Goal: Transaction & Acquisition: Purchase product/service

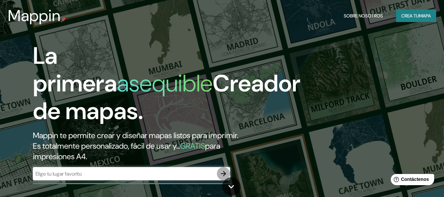
click at [223, 175] on icon "button" at bounding box center [223, 173] width 8 height 8
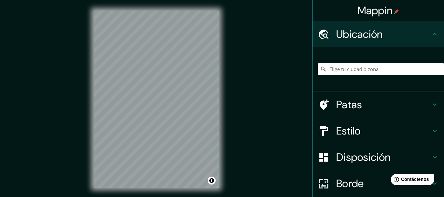
scroll to position [12, 0]
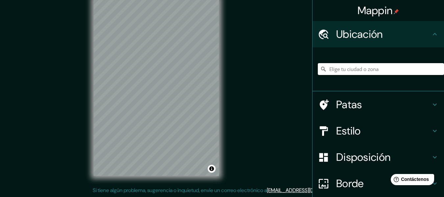
click at [431, 35] on icon at bounding box center [435, 34] width 8 height 8
click at [378, 66] on input "Elige tu ciudad o zona" at bounding box center [381, 69] width 126 height 12
type input "[GEOGRAPHIC_DATA]"
click at [432, 31] on icon at bounding box center [435, 34] width 8 height 8
click at [432, 32] on icon at bounding box center [435, 34] width 8 height 8
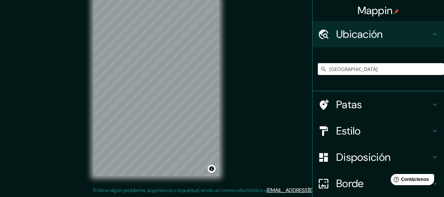
click at [431, 131] on icon at bounding box center [435, 131] width 8 height 8
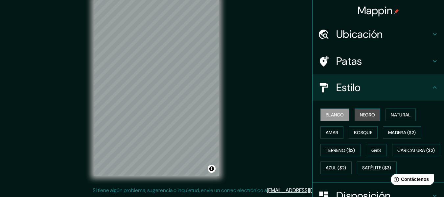
click at [360, 111] on font "Negro" at bounding box center [367, 114] width 15 height 9
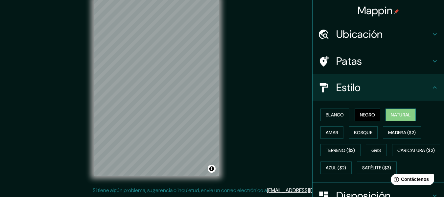
click at [394, 112] on font "Natural" at bounding box center [400, 115] width 20 height 6
click at [325, 133] on font "Amar" at bounding box center [331, 132] width 12 height 6
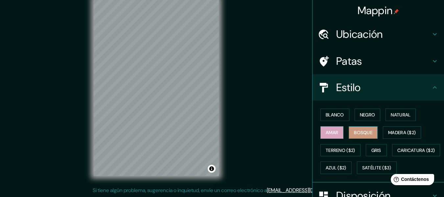
click at [354, 131] on font "Bosque" at bounding box center [363, 132] width 18 height 6
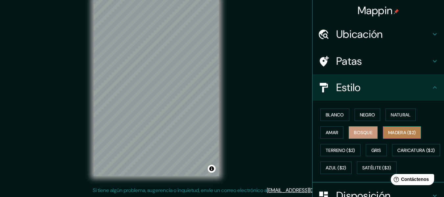
click at [383, 130] on button "Madera ($2)" at bounding box center [402, 132] width 38 height 12
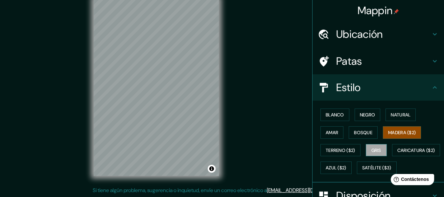
click at [371, 150] on font "Gris" at bounding box center [376, 150] width 10 height 6
click at [389, 132] on font "Madera ($2)" at bounding box center [402, 132] width 28 height 6
click at [403, 110] on button "Natural" at bounding box center [400, 114] width 30 height 12
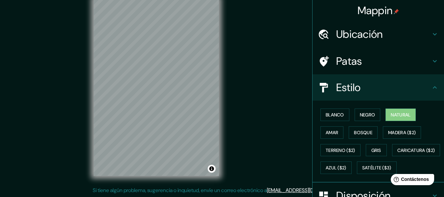
click at [433, 87] on icon at bounding box center [435, 87] width 4 height 2
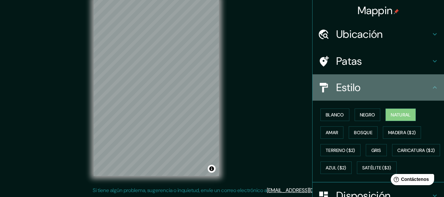
click at [433, 87] on icon at bounding box center [435, 87] width 4 height 2
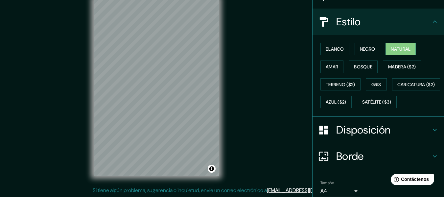
scroll to position [111, 0]
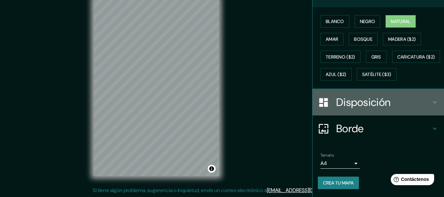
click at [433, 103] on icon at bounding box center [435, 102] width 4 height 2
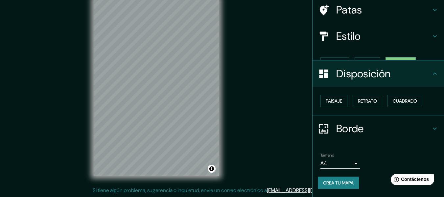
scroll to position [40, 0]
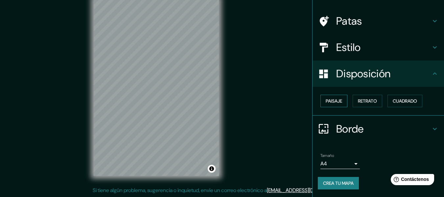
click at [327, 102] on font "Paisaje" at bounding box center [333, 101] width 16 height 6
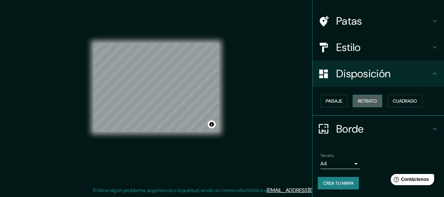
click at [361, 100] on font "Retrato" at bounding box center [367, 101] width 19 height 6
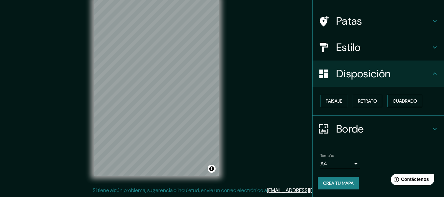
click at [392, 100] on font "Cuadrado" at bounding box center [404, 101] width 24 height 6
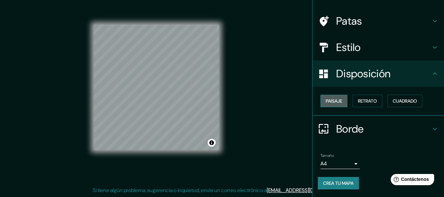
click at [330, 100] on font "Paisaje" at bounding box center [333, 101] width 16 height 6
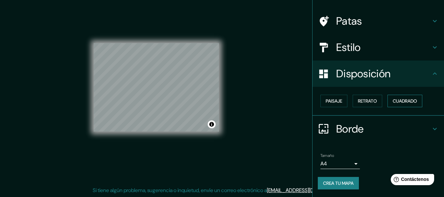
click at [389, 101] on button "Cuadrado" at bounding box center [404, 101] width 35 height 12
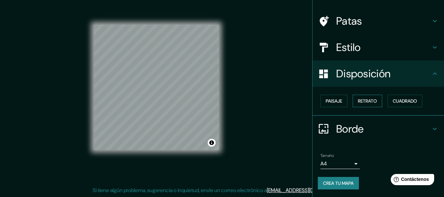
click at [371, 101] on font "Retrato" at bounding box center [367, 101] width 19 height 6
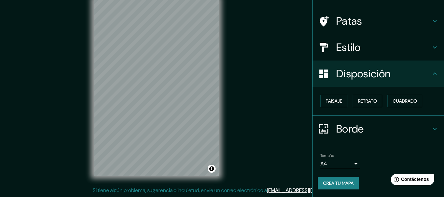
click at [431, 76] on icon at bounding box center [435, 74] width 8 height 8
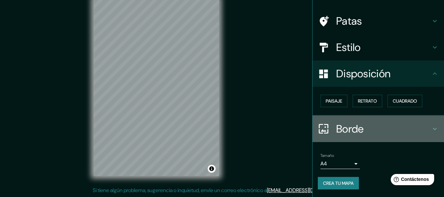
click at [431, 131] on icon at bounding box center [435, 129] width 8 height 8
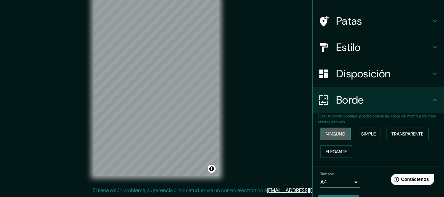
click at [332, 132] on font "Ninguno" at bounding box center [335, 134] width 20 height 6
click at [362, 131] on font "Simple" at bounding box center [368, 134] width 14 height 6
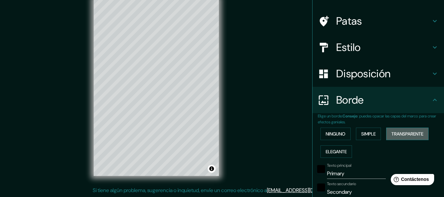
click at [391, 131] on font "Transparente" at bounding box center [407, 134] width 32 height 6
click at [339, 151] on font "Elegante" at bounding box center [335, 151] width 21 height 6
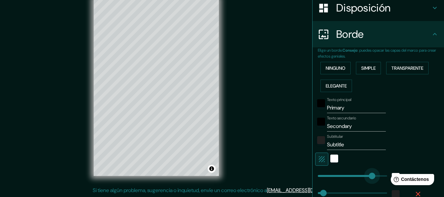
type input "360"
drag, startPoint x: 348, startPoint y: 175, endPoint x: 378, endPoint y: 175, distance: 29.9
type input "30"
type input "15"
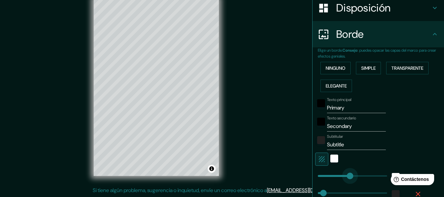
type input "136"
drag, startPoint x: 378, startPoint y: 175, endPoint x: 337, endPoint y: 174, distance: 40.8
type input "30"
type input "15"
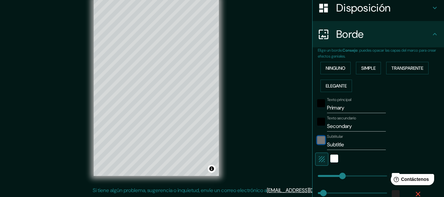
click at [317, 137] on div "color-222222" at bounding box center [321, 140] width 8 height 8
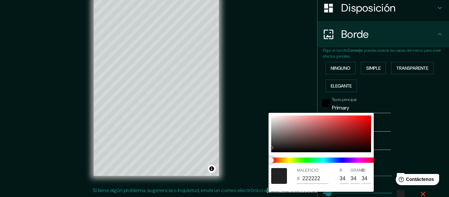
type input "30"
type input "15"
type input "212121"
type input "33"
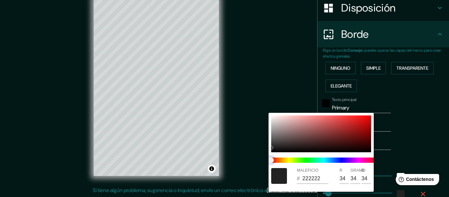
type input "33"
type input "30"
type input "15"
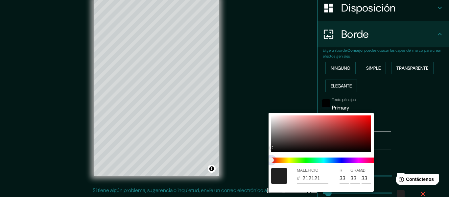
type input "30"
type input "15"
type input "30"
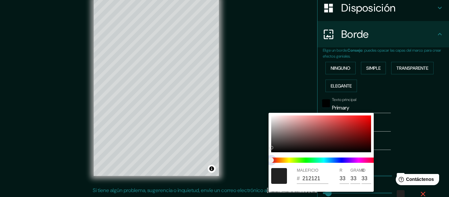
type input "15"
type input "30"
type input "15"
drag, startPoint x: 272, startPoint y: 159, endPoint x: 301, endPoint y: 159, distance: 28.6
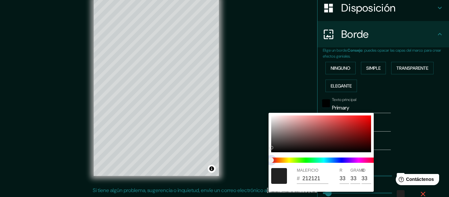
click at [301, 159] on span at bounding box center [323, 159] width 105 height 5
type input "30"
type input "15"
type input "30"
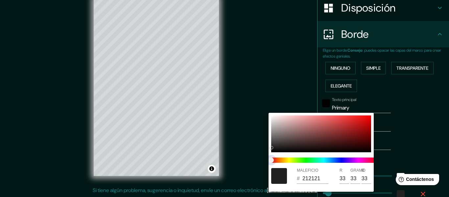
type input "30"
type input "15"
drag, startPoint x: 301, startPoint y: 159, endPoint x: 310, endPoint y: 160, distance: 8.9
click at [310, 160] on span at bounding box center [323, 159] width 105 height 5
type input "30"
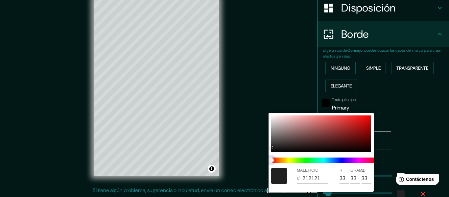
type input "30"
type input "15"
type input "30"
type input "15"
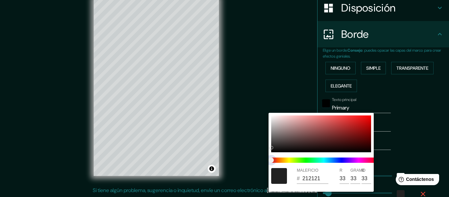
click at [274, 159] on span "control deslizante de color" at bounding box center [270, 159] width 5 height 5
type input "30"
type input "15"
type input "30"
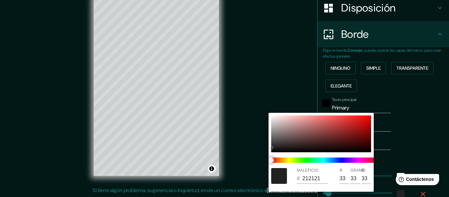
type input "30"
type input "15"
drag, startPoint x: 270, startPoint y: 159, endPoint x: 313, endPoint y: 134, distance: 49.9
click at [297, 158] on span at bounding box center [323, 159] width 105 height 5
type input "30"
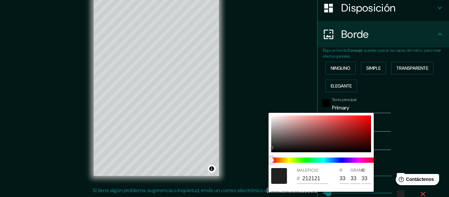
type input "30"
type input "15"
click at [314, 134] on div at bounding box center [321, 133] width 100 height 37
type input "30"
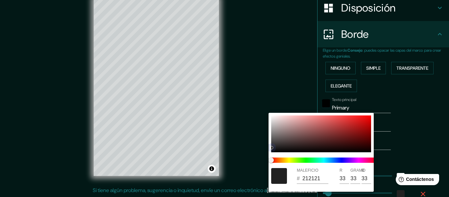
type input "15"
type input "7A4545"
type input "122"
type input "69"
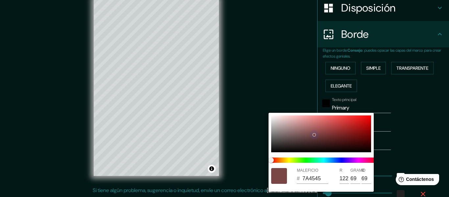
click at [331, 131] on div at bounding box center [321, 133] width 100 height 37
type input "30"
type input "15"
type input "8E3838"
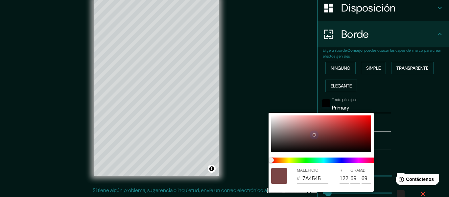
type input "142"
type input "56"
click at [343, 128] on div at bounding box center [321, 133] width 100 height 37
type input "30"
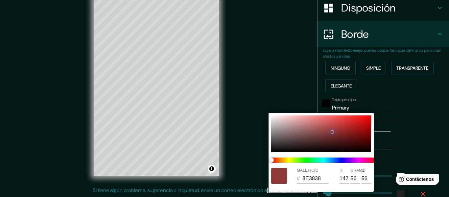
type input "30"
type input "15"
type input "A52D2D"
type input "165"
type input "45"
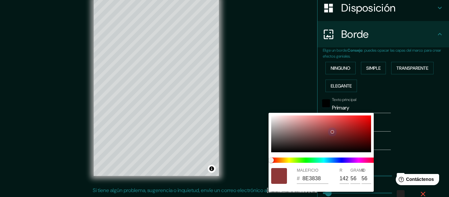
type input "45"
click at [350, 128] on div at bounding box center [321, 133] width 100 height 37
type input "30"
type input "15"
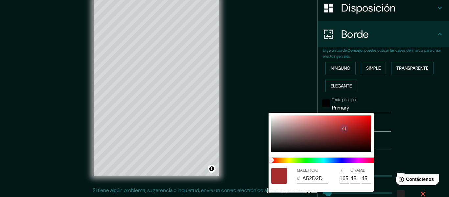
type input "A52222"
type input "34"
click at [350, 128] on div at bounding box center [349, 128] width 3 height 3
type input "30"
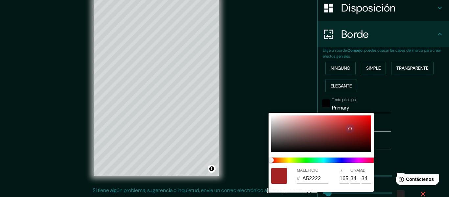
type input "30"
type input "15"
click at [352, 129] on div at bounding box center [321, 133] width 100 height 37
type input "30"
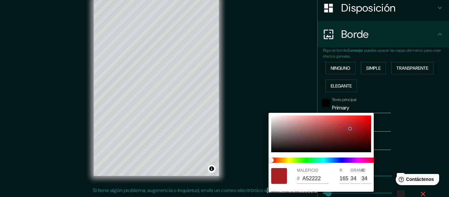
type input "15"
type input "9F1D1D"
type input "159"
type input "29"
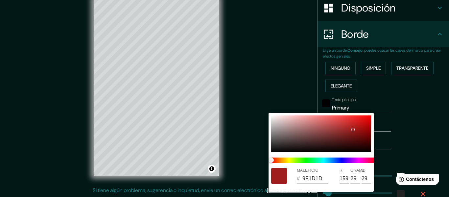
click at [397, 116] on div at bounding box center [224, 98] width 449 height 197
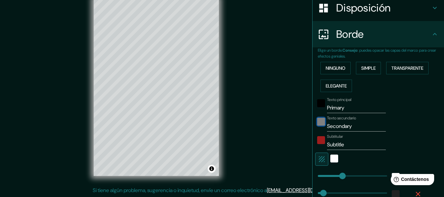
click at [317, 122] on div "negro" at bounding box center [321, 122] width 8 height 8
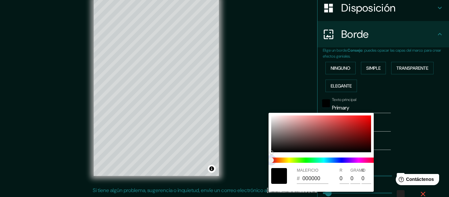
type input "30"
type input "15"
click at [286, 159] on span at bounding box center [323, 159] width 105 height 5
type input "30"
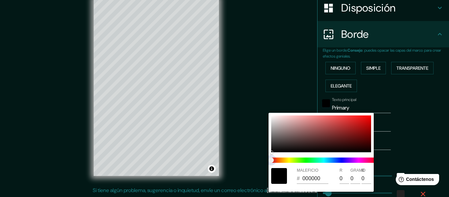
type input "30"
type input "15"
click at [286, 159] on span at bounding box center [323, 159] width 105 height 5
click at [300, 127] on div at bounding box center [321, 133] width 100 height 37
type input "30"
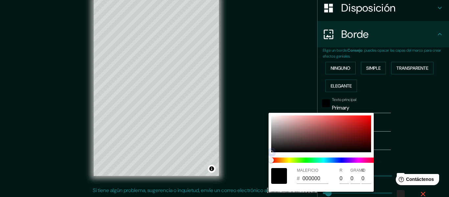
type input "30"
type input "15"
type input "AF7C7C"
type input "175"
type input "124"
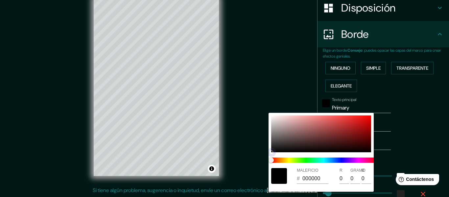
type input "124"
click at [303, 124] on div at bounding box center [321, 133] width 100 height 37
type input "30"
type input "15"
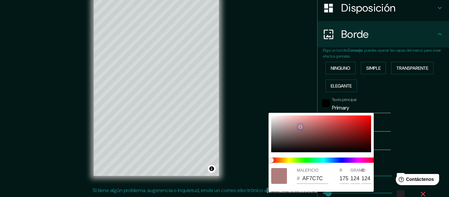
type input "C18282"
type input "193"
type input "130"
click at [314, 125] on div at bounding box center [321, 133] width 100 height 37
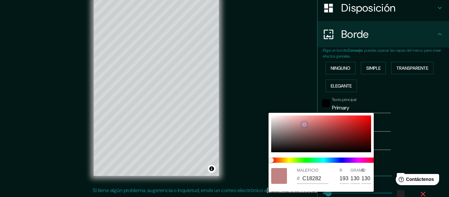
type input "30"
type input "15"
type input "BA6A6A"
type input "186"
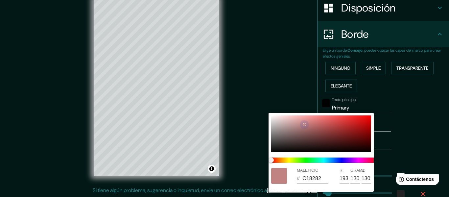
type input "106"
click at [405, 111] on div at bounding box center [224, 98] width 449 height 197
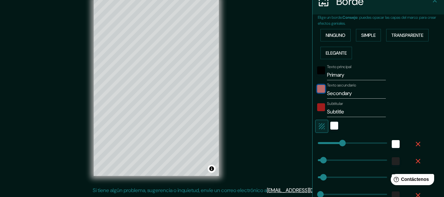
scroll to position [204, 0]
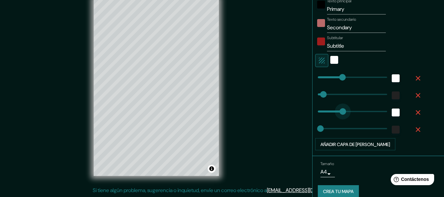
type input "38"
drag, startPoint x: 336, startPoint y: 111, endPoint x: 320, endPoint y: 116, distance: 16.9
type input "30"
type input "271"
drag, startPoint x: 329, startPoint y: 126, endPoint x: 362, endPoint y: 126, distance: 32.5
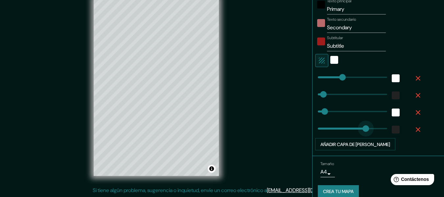
type input "30"
type input "0"
drag, startPoint x: 362, startPoint y: 126, endPoint x: 311, endPoint y: 131, distance: 51.5
type input "30"
type input "69"
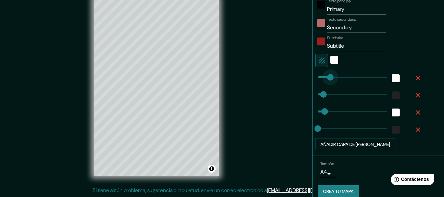
drag, startPoint x: 341, startPoint y: 79, endPoint x: 325, endPoint y: 84, distance: 16.8
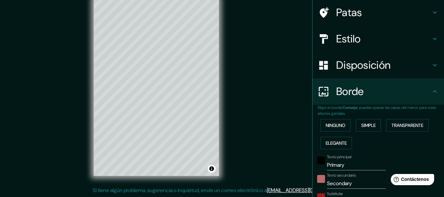
scroll to position [16, 0]
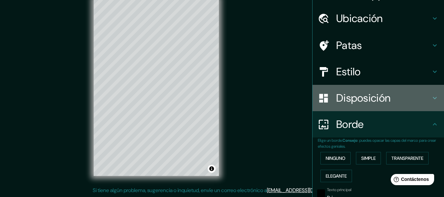
click at [431, 96] on icon at bounding box center [435, 98] width 8 height 8
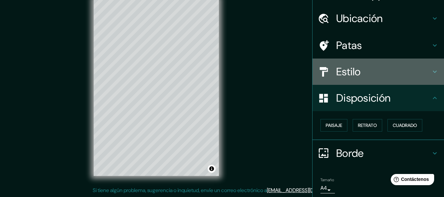
click at [431, 72] on icon at bounding box center [435, 72] width 8 height 8
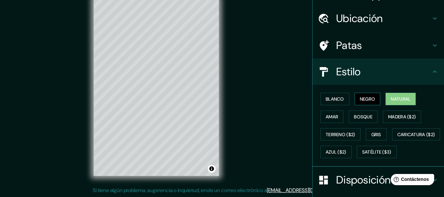
click at [360, 99] on font "Negro" at bounding box center [367, 99] width 15 height 6
click at [386, 98] on button "Natural" at bounding box center [400, 99] width 30 height 12
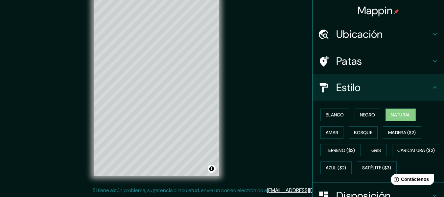
click at [431, 60] on icon at bounding box center [435, 61] width 8 height 8
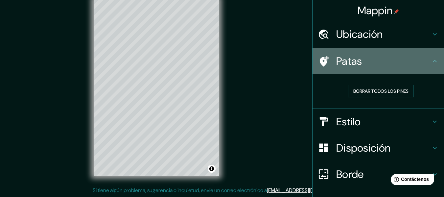
click at [431, 59] on icon at bounding box center [435, 61] width 8 height 8
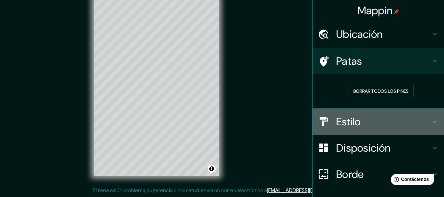
click at [431, 121] on icon at bounding box center [435, 122] width 8 height 8
type input "30"
